Goal: Obtain resource: Download file/media

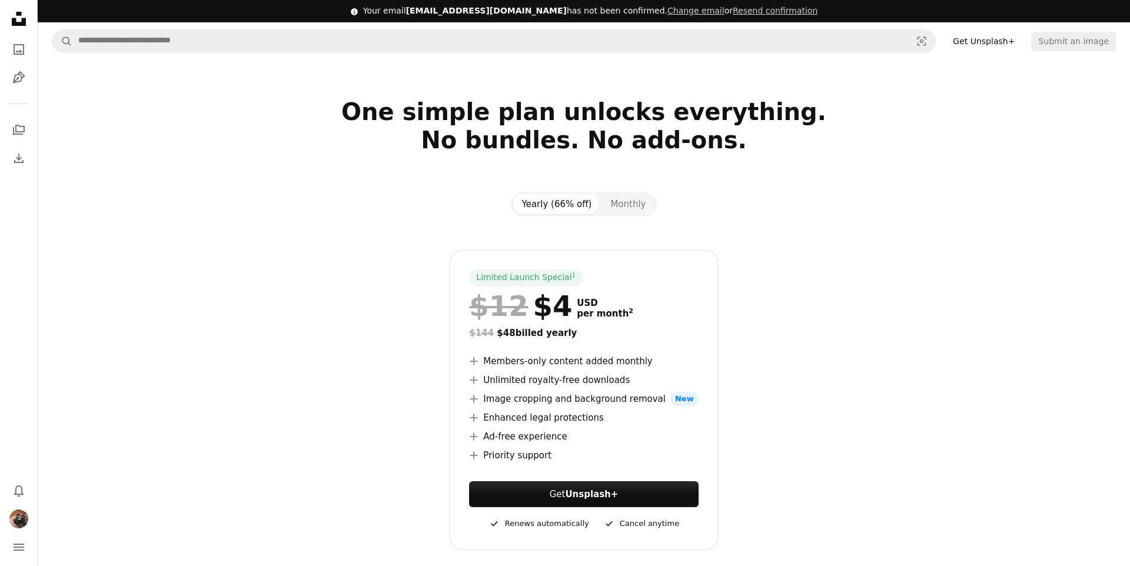
scroll to position [28, 0]
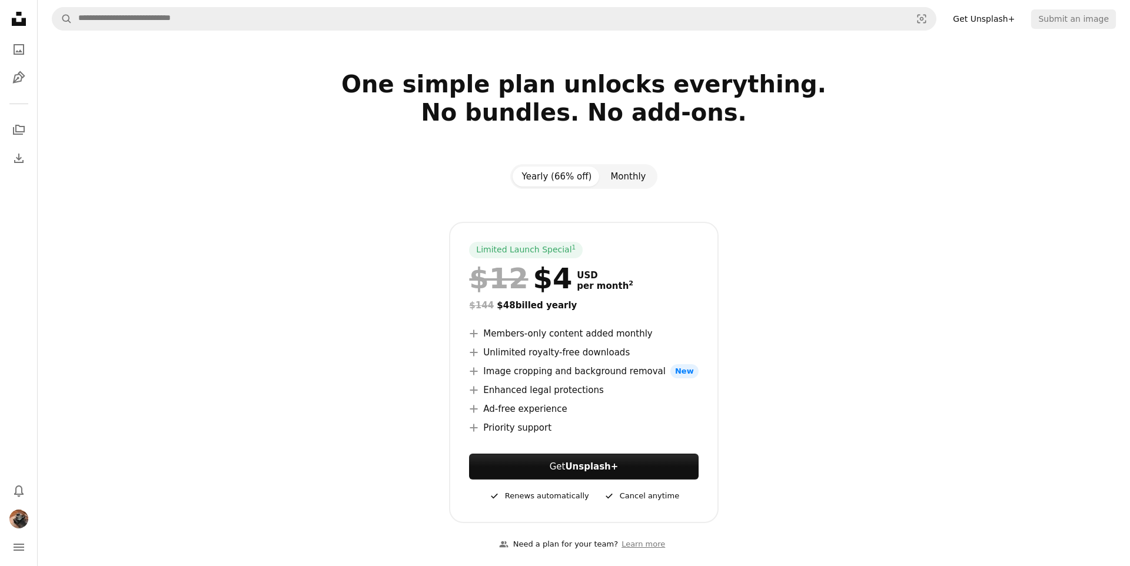
click at [611, 183] on button "Monthly" at bounding box center [628, 176] width 54 height 20
click at [574, 175] on button "Yearly (66% off)" at bounding box center [556, 176] width 89 height 20
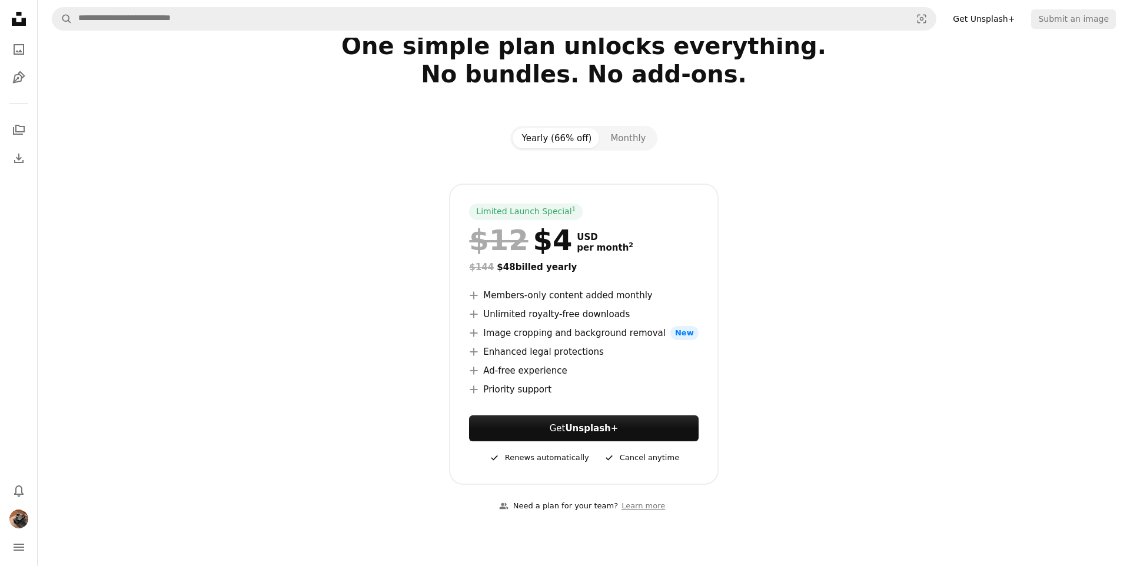
scroll to position [68, 0]
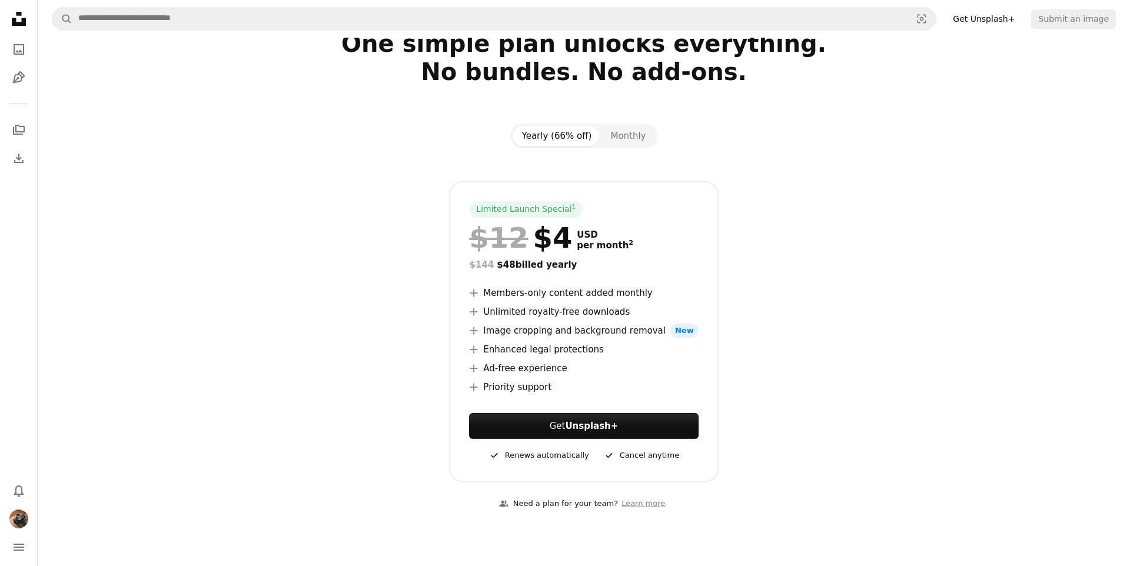
click at [511, 371] on li "A plus sign Ad-free experience" at bounding box center [583, 368] width 229 height 14
click at [502, 348] on li "A plus sign Enhanced legal protections" at bounding box center [583, 349] width 229 height 14
click at [508, 326] on li "A plus sign Image cropping and background removal New" at bounding box center [583, 331] width 229 height 14
click at [522, 429] on link "Get Unsplash+" at bounding box center [583, 426] width 229 height 26
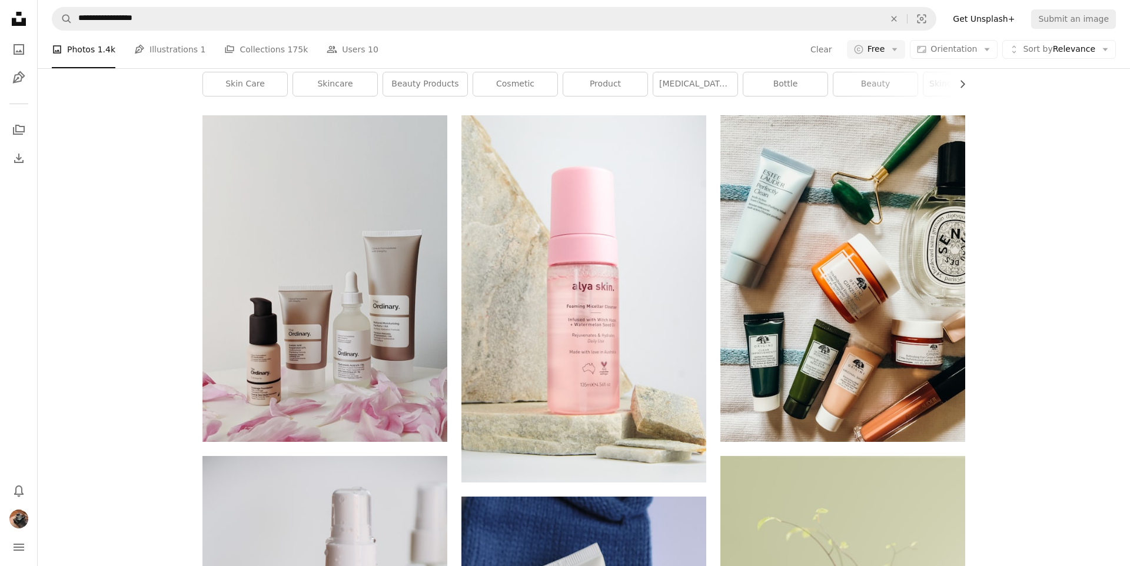
scroll to position [2002, 0]
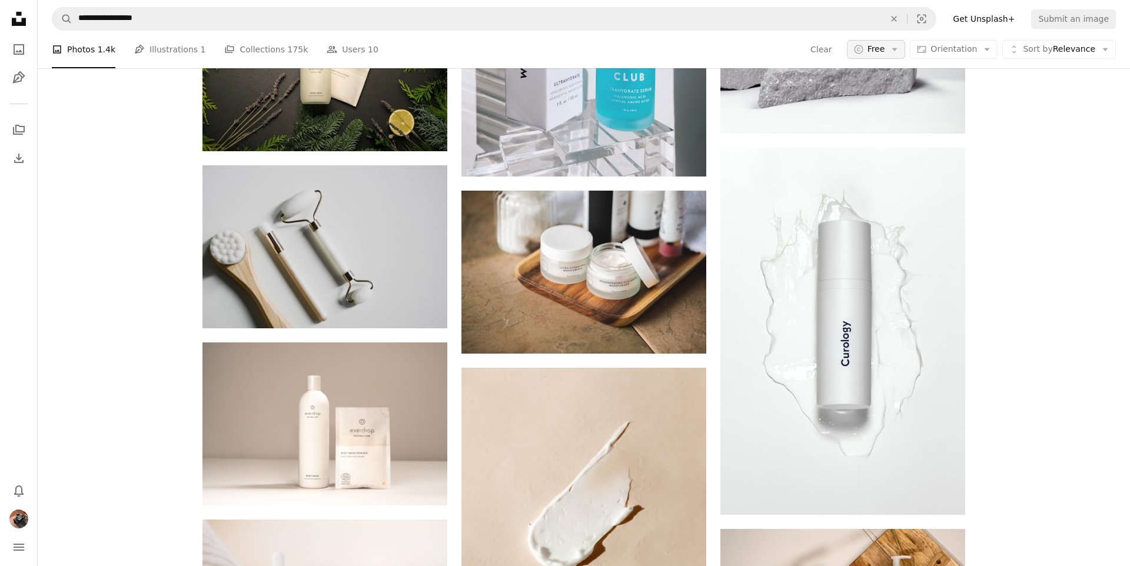
click at [894, 52] on icon "Arrow down" at bounding box center [894, 49] width 11 height 11
click at [782, 42] on body "**********" at bounding box center [565, 233] width 1130 height 4470
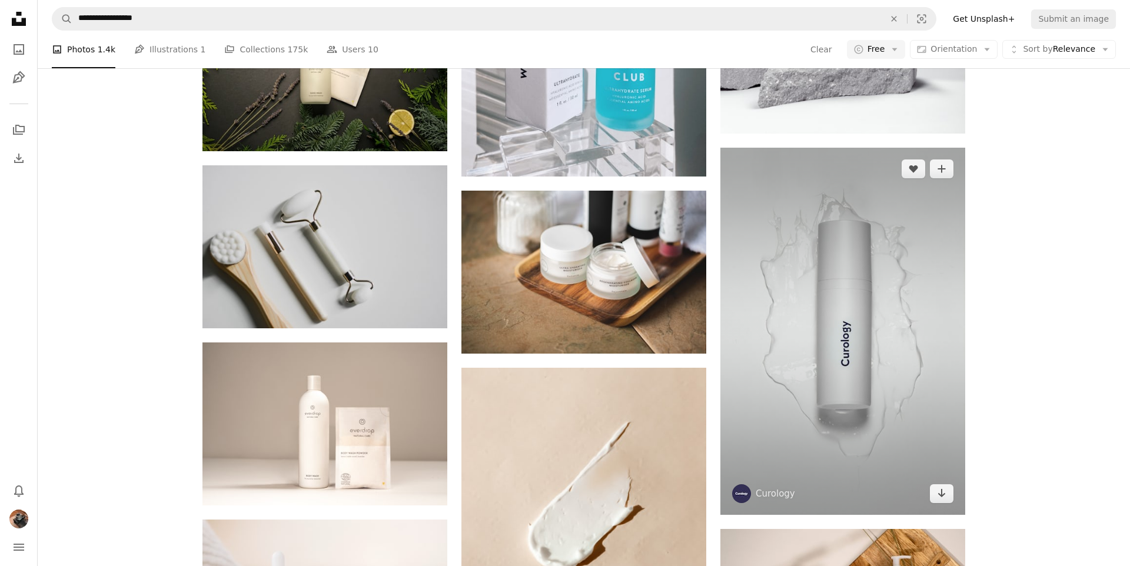
click at [854, 227] on img at bounding box center [842, 331] width 245 height 367
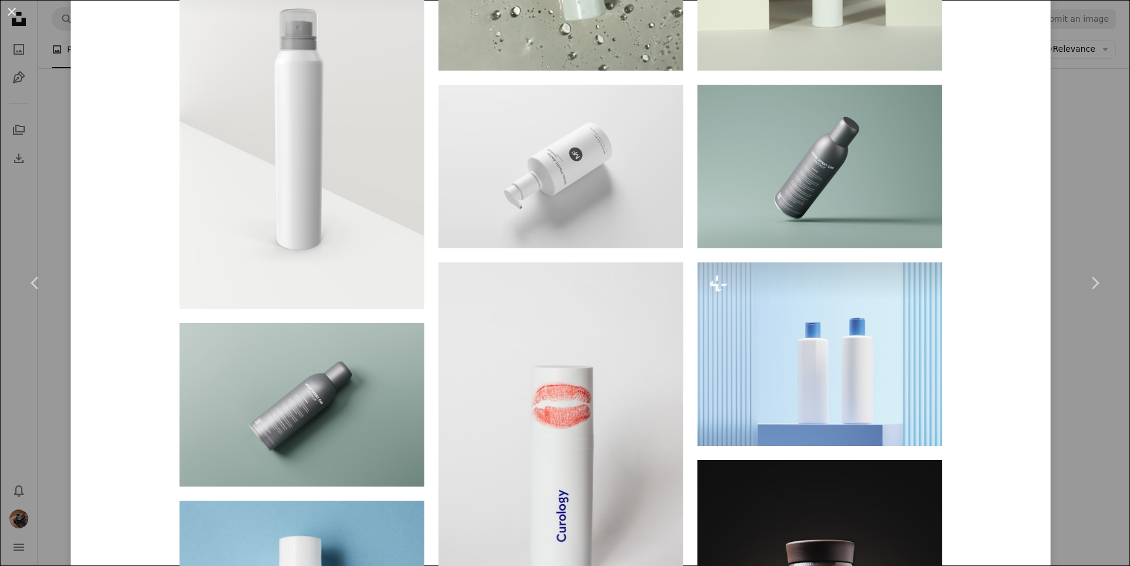
scroll to position [1002, 0]
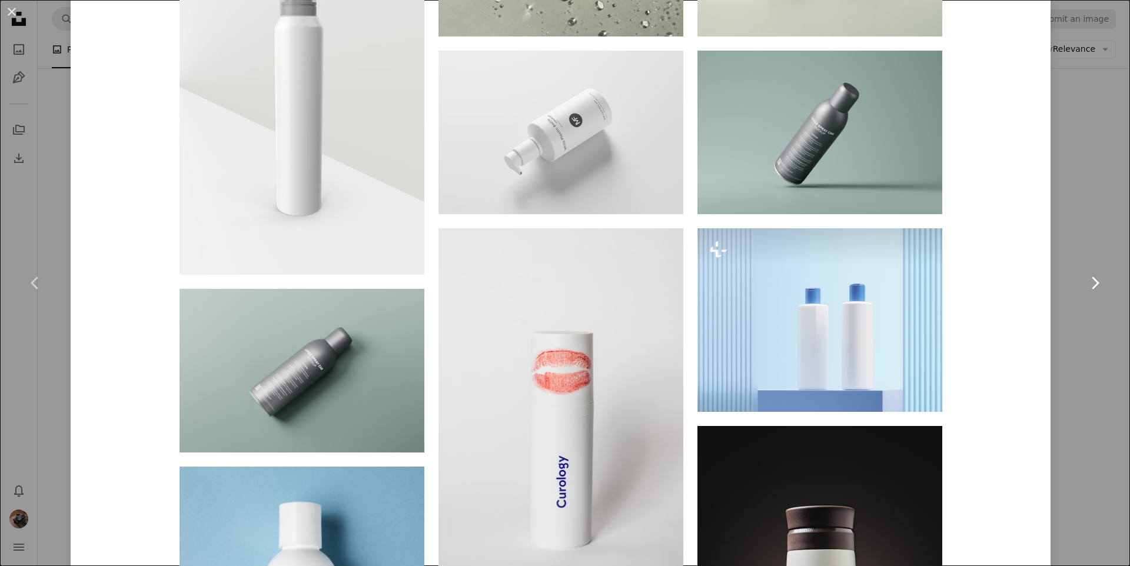
click at [1093, 227] on link "Chevron right" at bounding box center [1094, 283] width 71 height 113
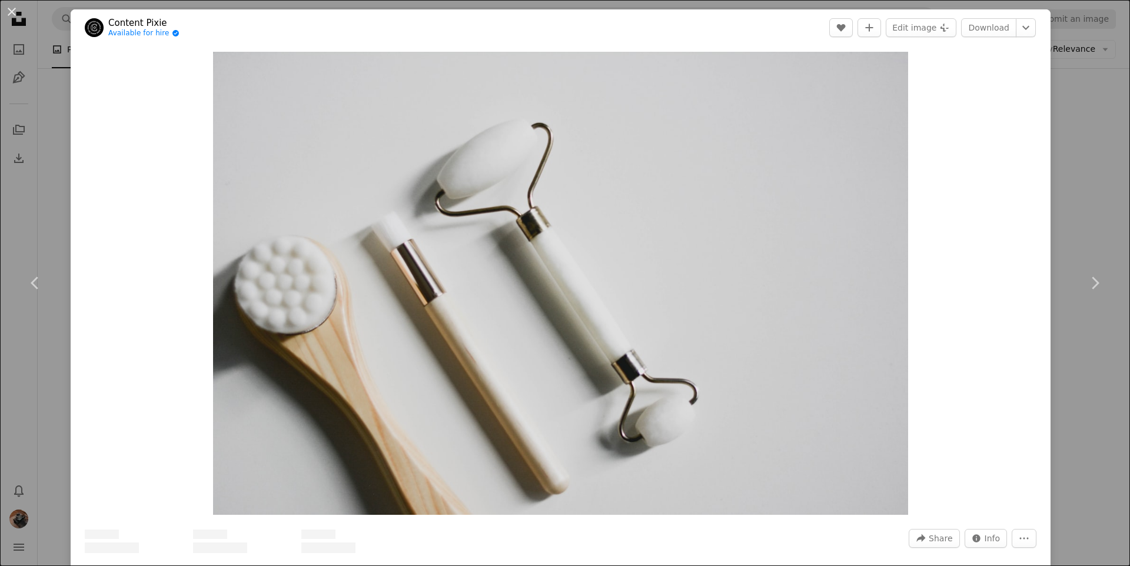
click at [1088, 96] on div "An X shape Chevron left Chevron right Content Pixie Available for hire A checkm…" at bounding box center [565, 283] width 1130 height 566
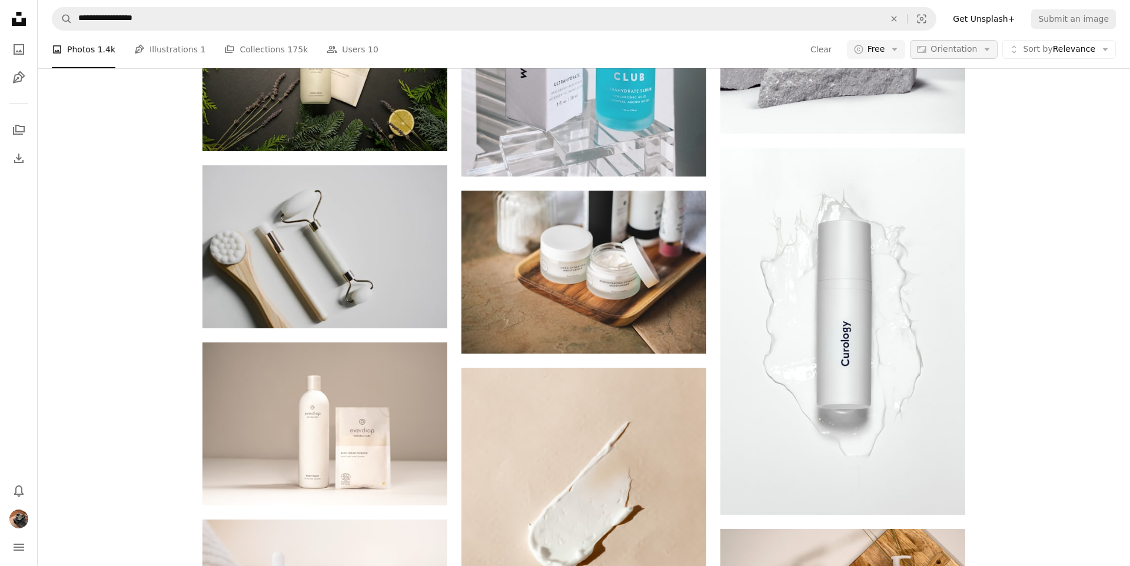
click at [987, 51] on icon "Arrow down" at bounding box center [986, 49] width 11 height 11
click at [1038, 50] on span "Sort by" at bounding box center [1037, 48] width 29 height 9
click at [735, 42] on body "**********" at bounding box center [565, 233] width 1130 height 4470
click at [20, 550] on icon "Menu" at bounding box center [19, 547] width 11 height 7
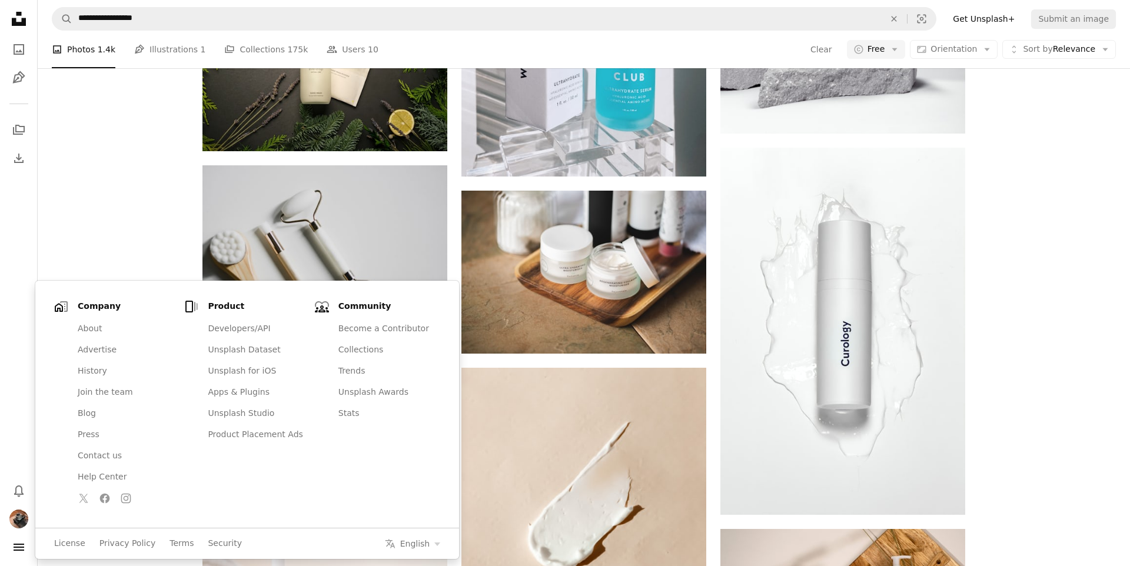
click at [74, 223] on div "A heart A plus sign [PERSON_NAME] Available for hire A checkmark inside of a ci…" at bounding box center [584, 324] width 1092 height 4287
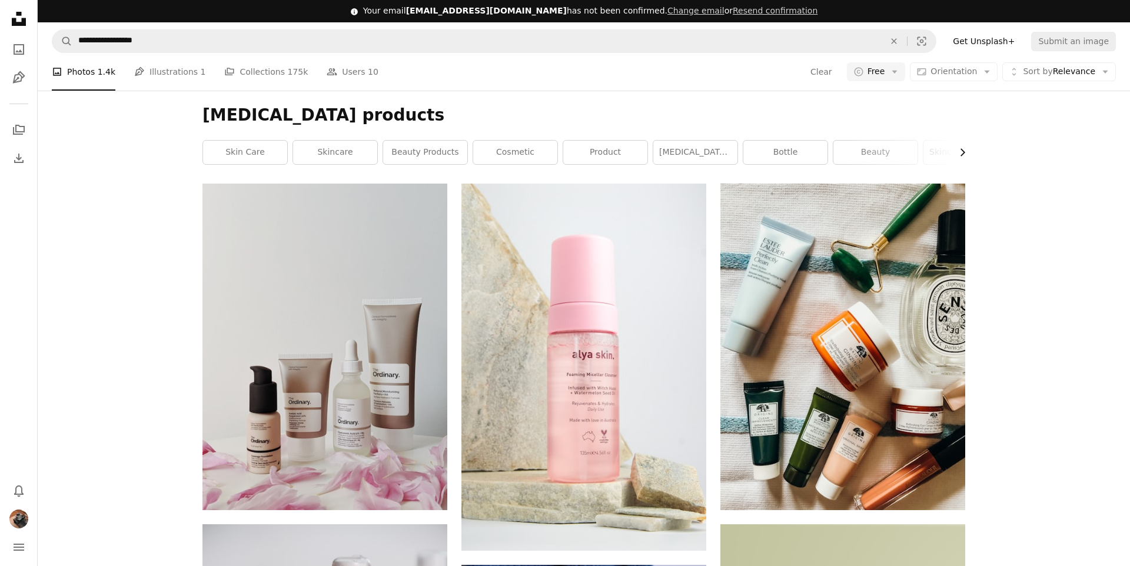
click at [964, 154] on icon "Chevron right" at bounding box center [962, 152] width 12 height 12
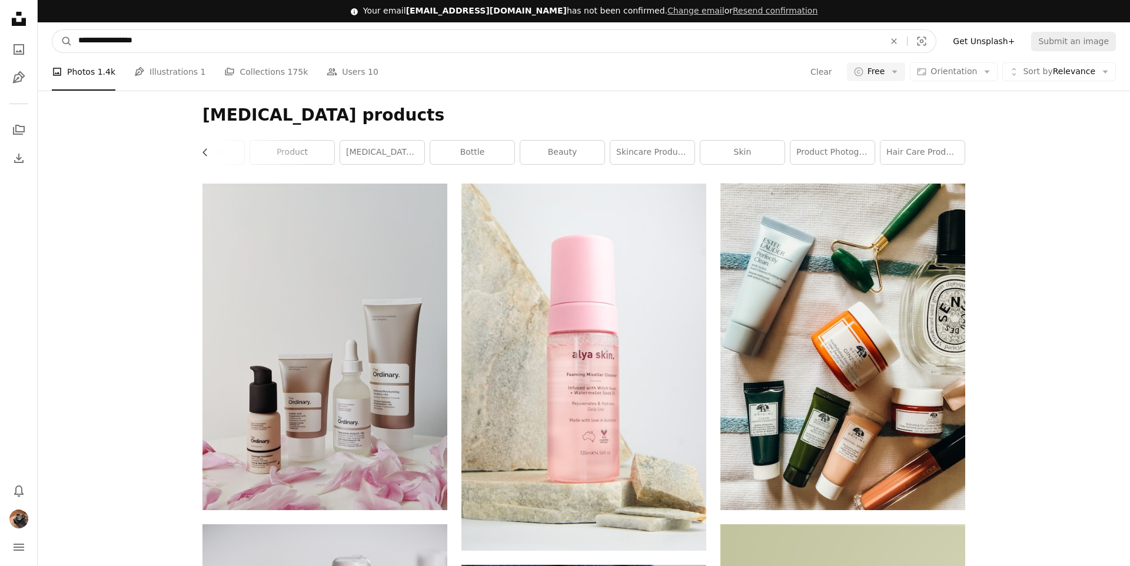
click at [274, 44] on input "**********" at bounding box center [476, 41] width 808 height 22
type input "**********"
click button "A magnifying glass" at bounding box center [62, 41] width 20 height 22
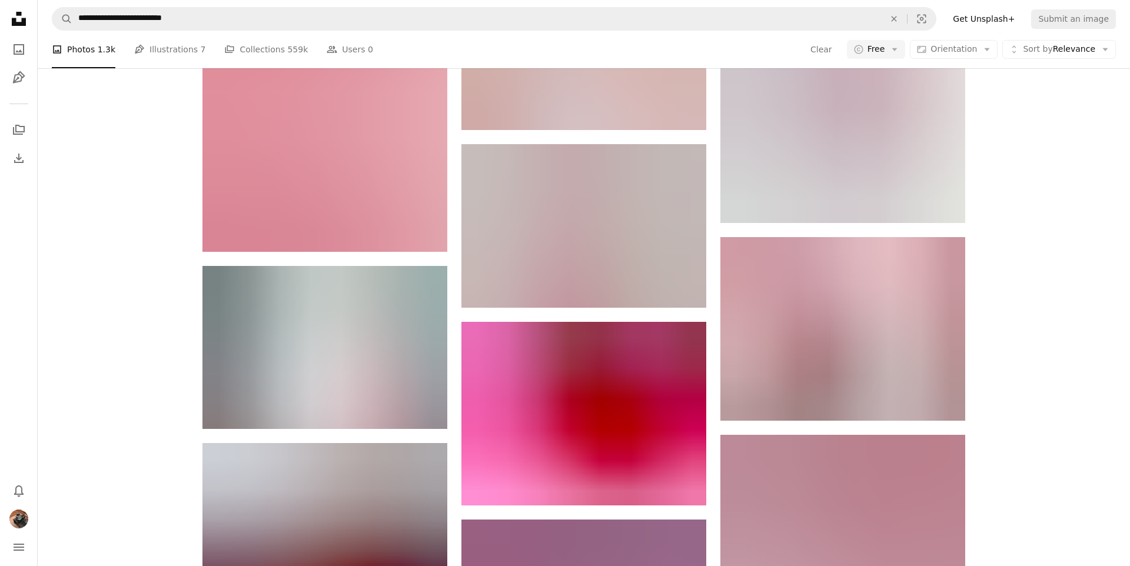
scroll to position [3672, 0]
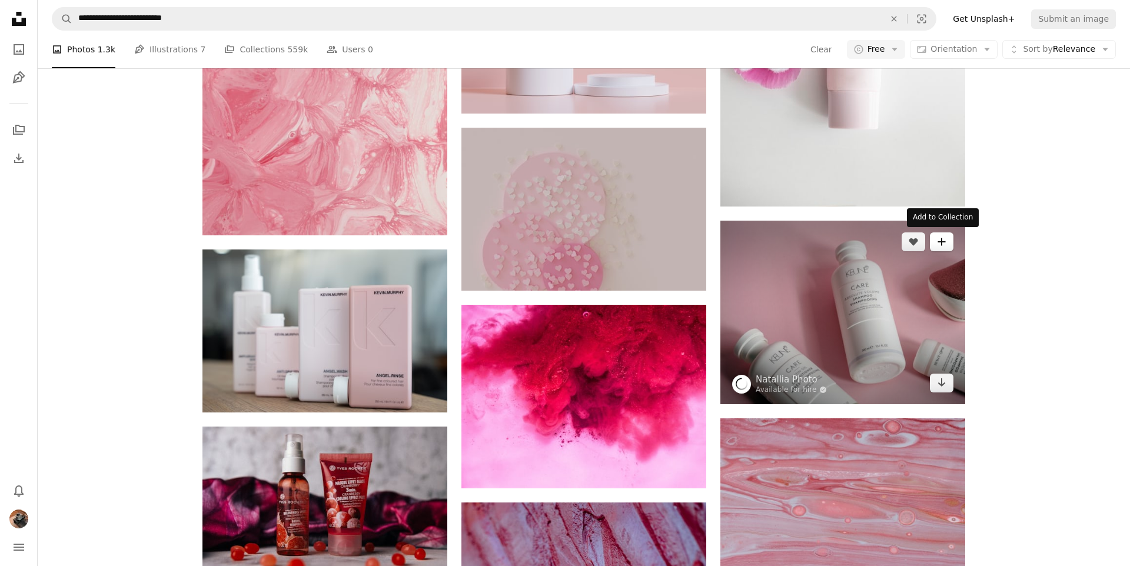
click at [935, 243] on button "A plus sign" at bounding box center [942, 241] width 24 height 19
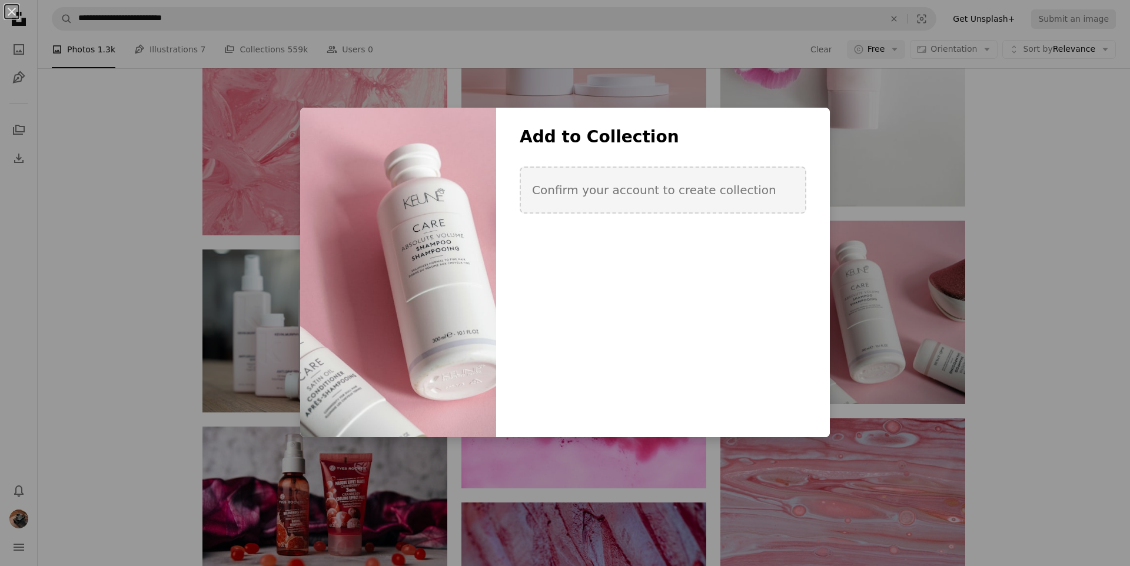
click at [595, 243] on div "Add to Collection Confirm your account to create collection" at bounding box center [663, 185] width 334 height 118
click at [661, 230] on div "Add to Collection Confirm your account to create collection" at bounding box center [663, 185] width 334 height 118
click at [495, 64] on div "An X shape Add to Collection Confirm your account to create collection Create n…" at bounding box center [565, 283] width 1130 height 566
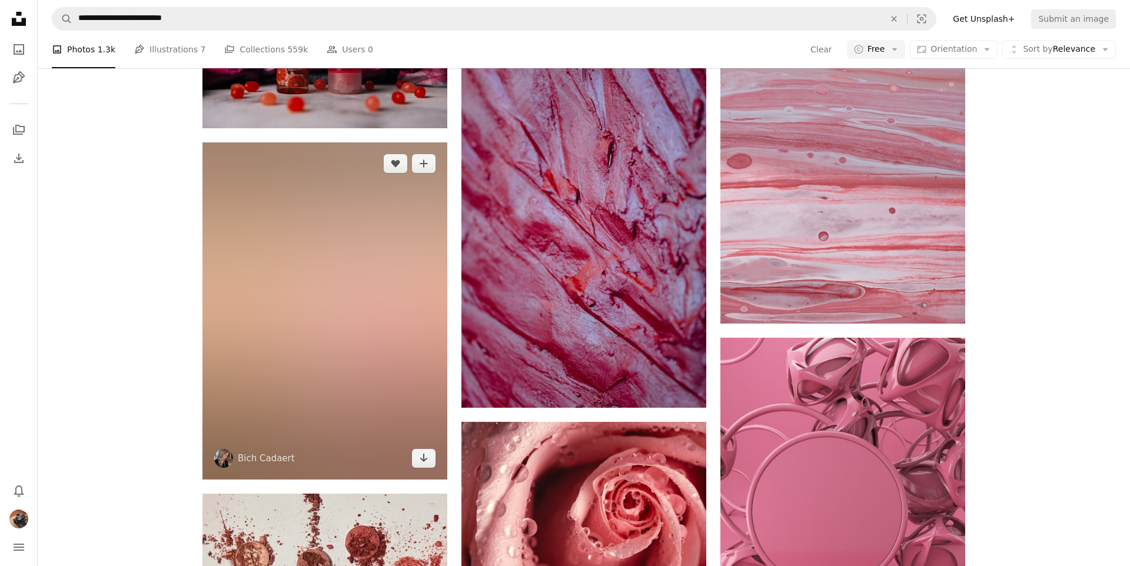
scroll to position [4119, 0]
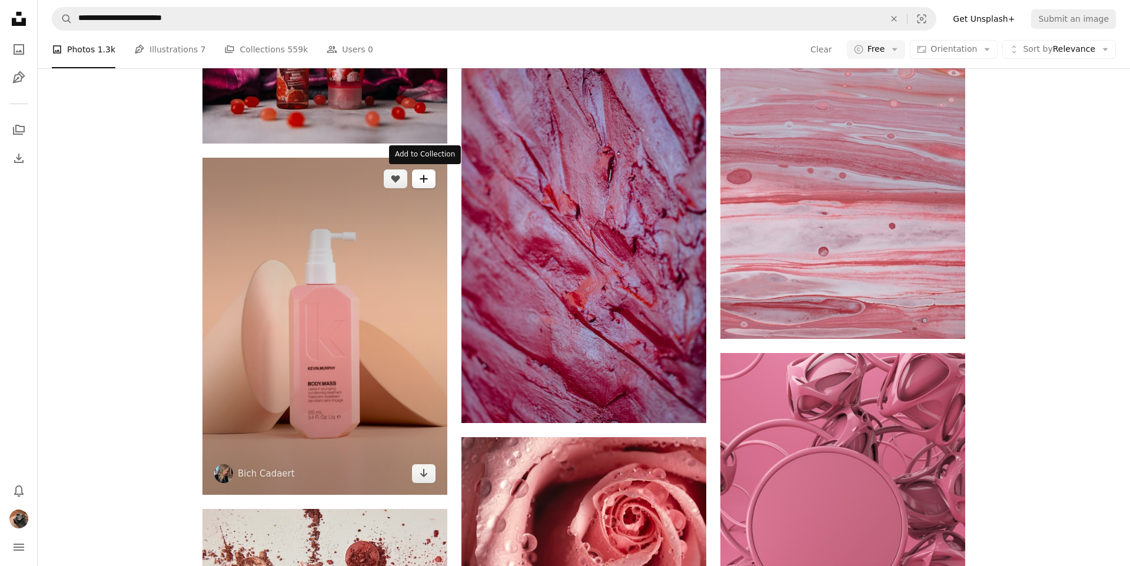
click at [431, 175] on button "A plus sign" at bounding box center [424, 178] width 24 height 19
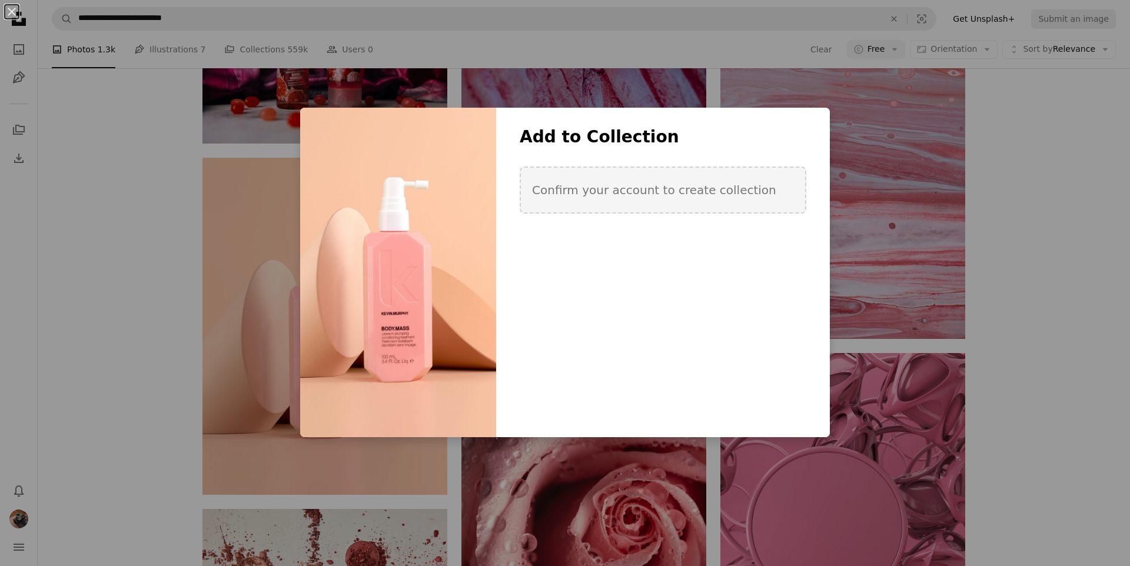
click at [182, 217] on div "An X shape Add to Collection Confirm your account to create collection Create n…" at bounding box center [565, 283] width 1130 height 566
